Goal: Task Accomplishment & Management: Complete application form

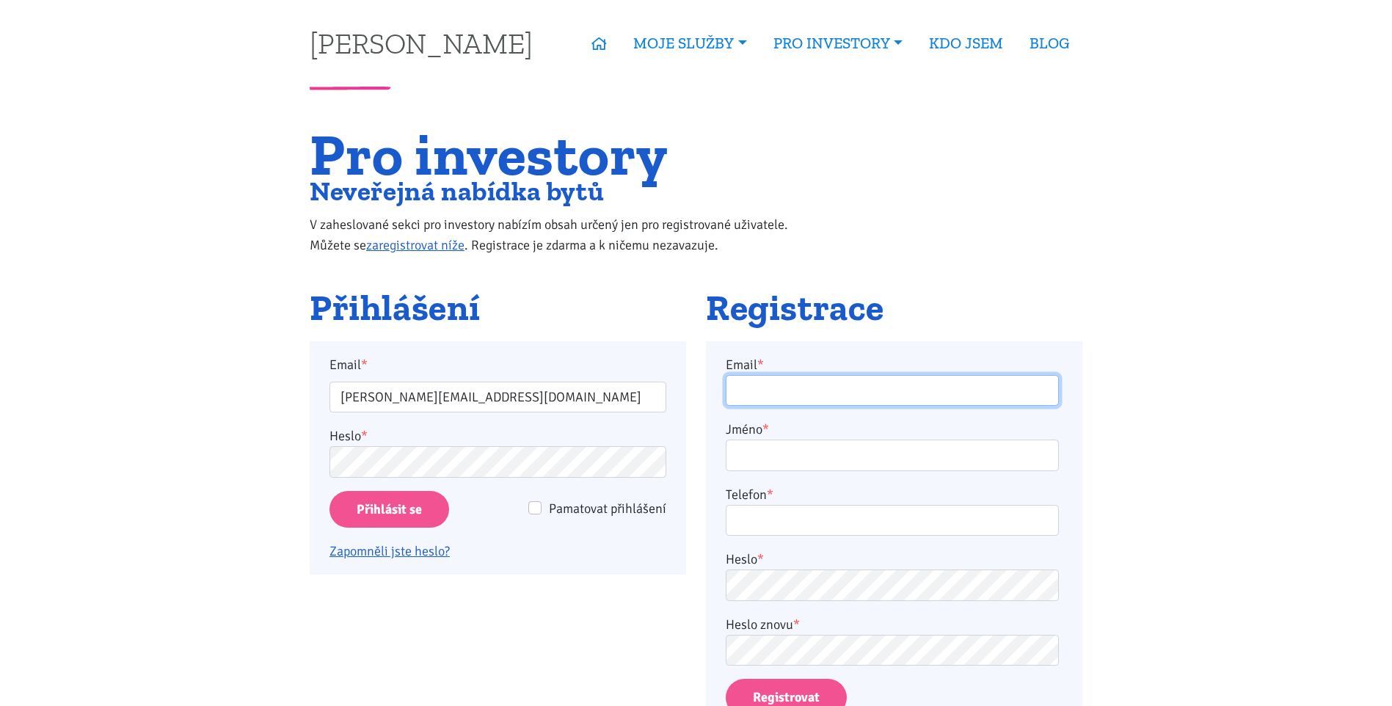
click at [803, 398] on input "Email *" at bounding box center [892, 391] width 333 height 32
type input "josifek@car-back.cz"
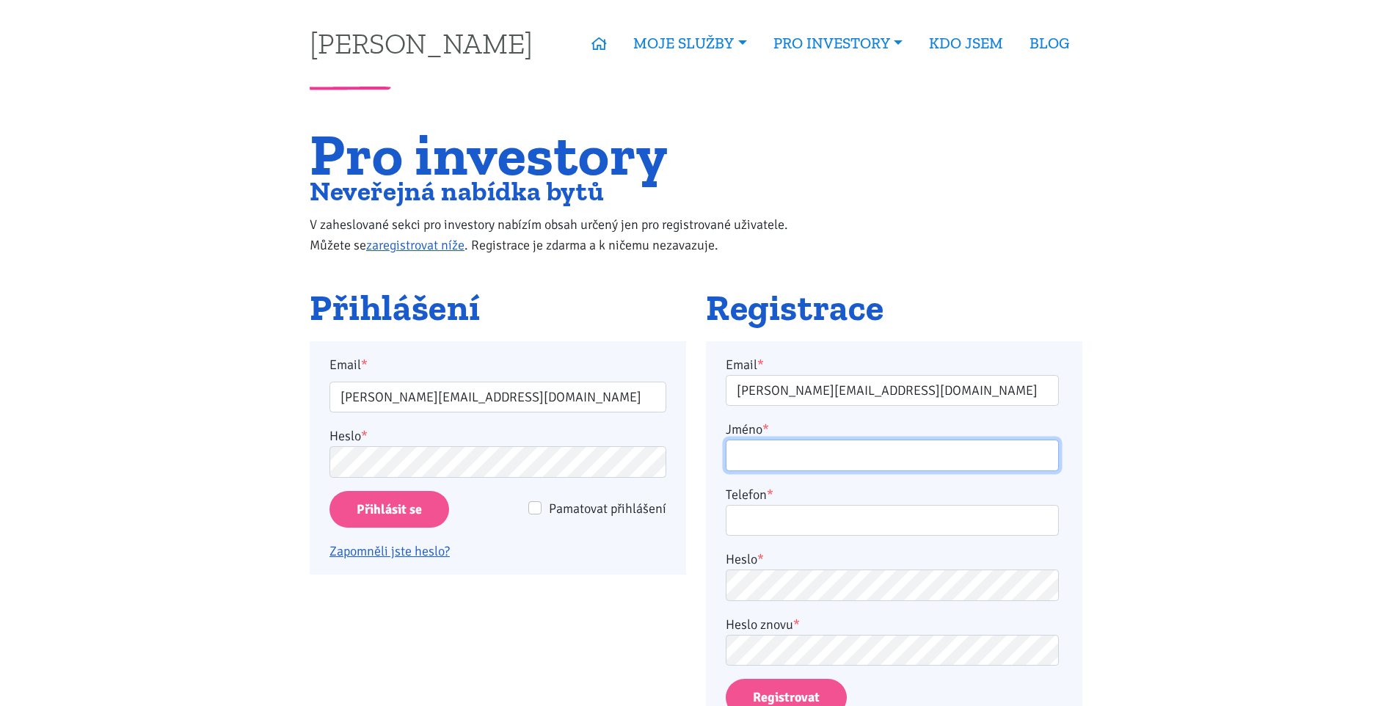
click at [780, 463] on input "Jméno *" at bounding box center [892, 456] width 333 height 32
type input "m"
type input "?"
type input "Marek Josífek"
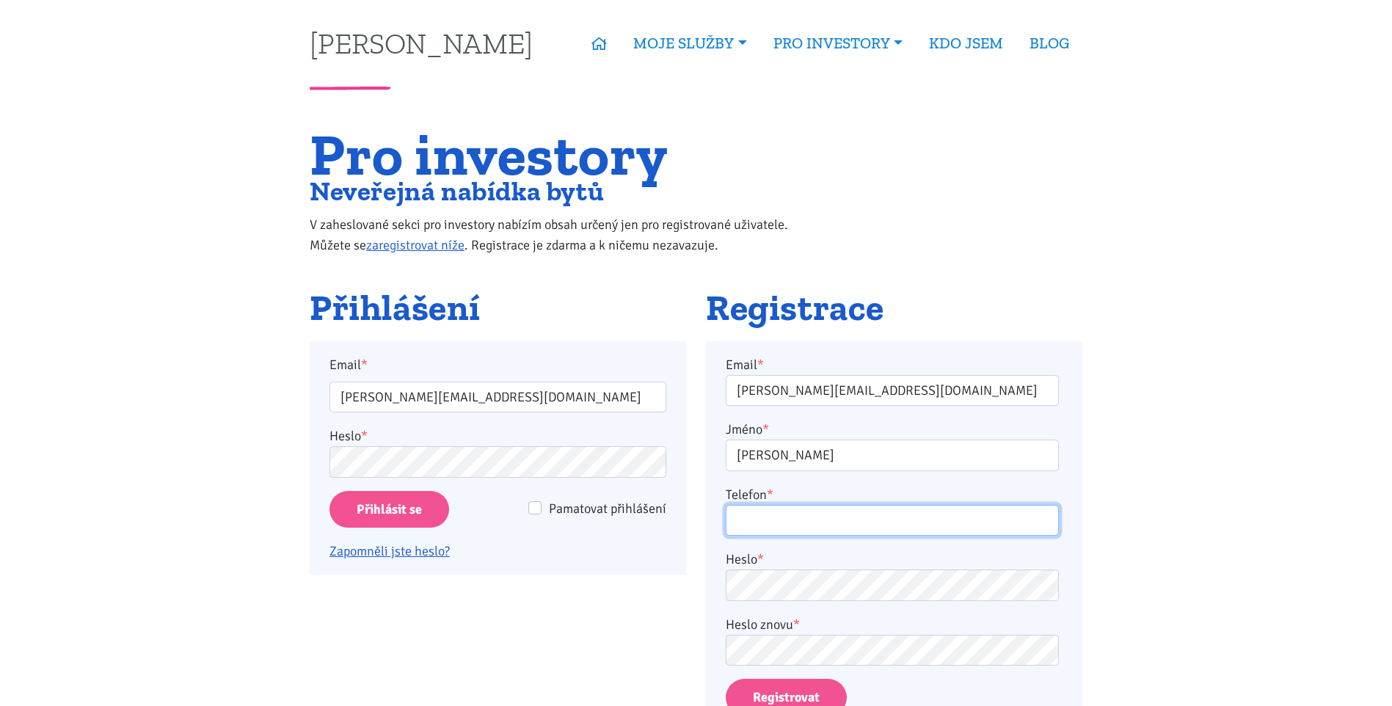
click at [801, 520] on input "Telefon *" at bounding box center [892, 521] width 333 height 32
type input "608980968"
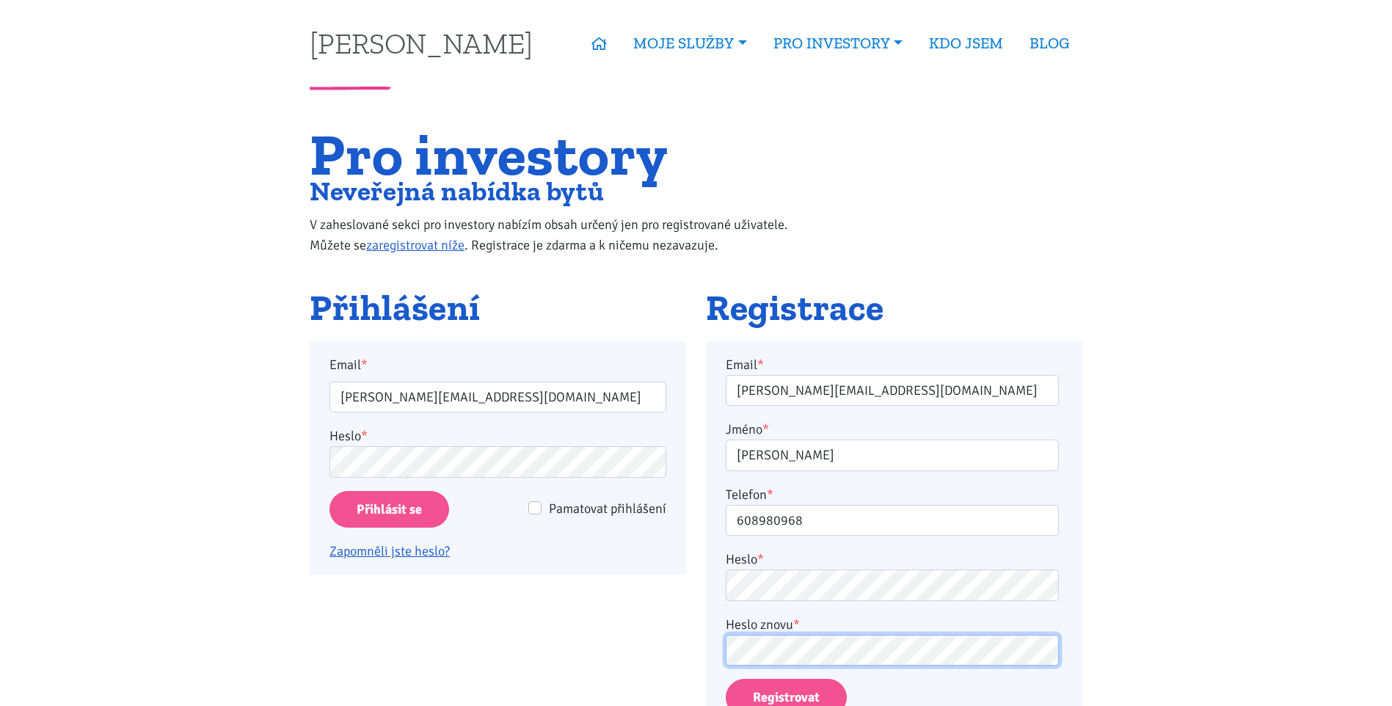
click at [726, 679] on button "Registrovat" at bounding box center [786, 697] width 121 height 37
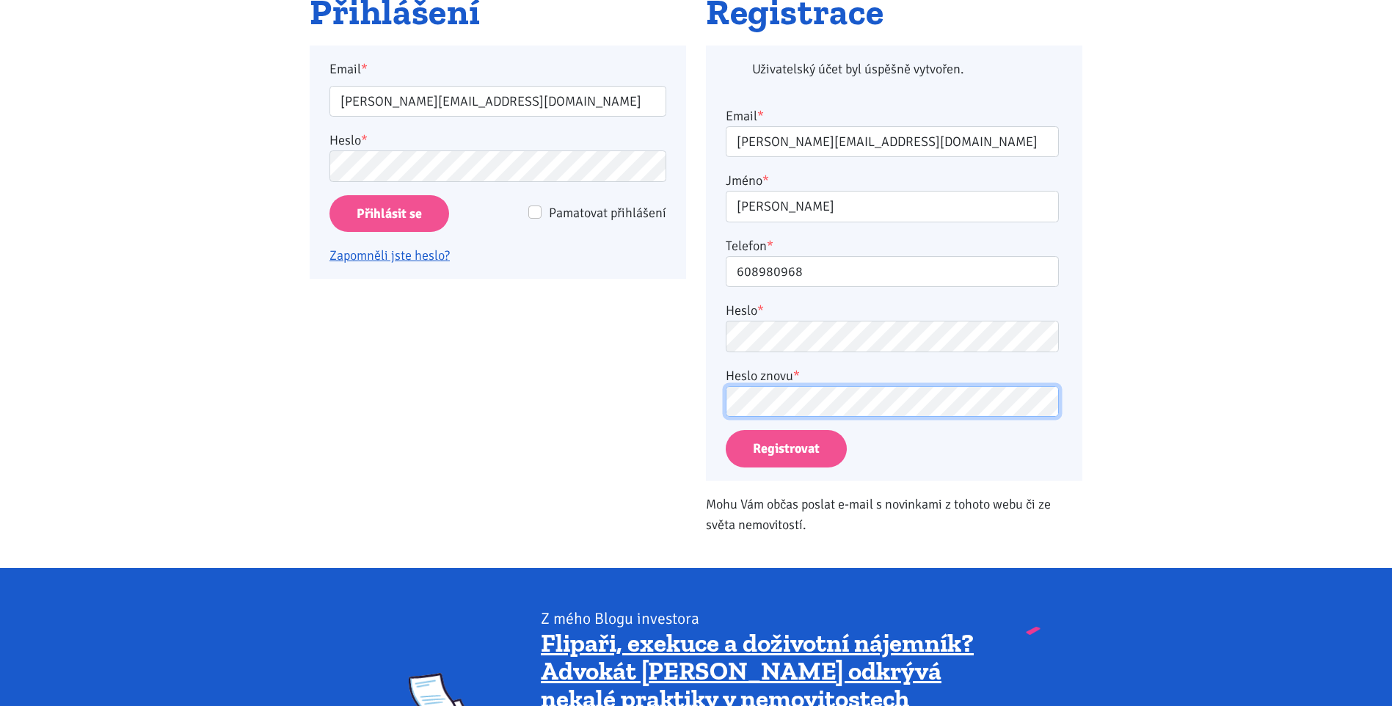
scroll to position [121, 0]
